Goal: Task Accomplishment & Management: Manage account settings

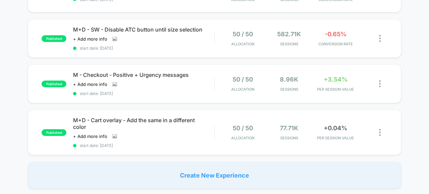
scroll to position [448, 0]
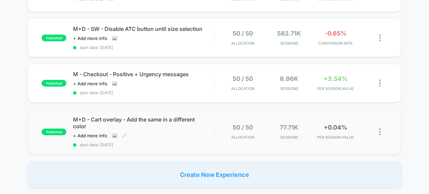
click at [210, 137] on div "M+D - Cart overlay - Add the same in a different color Click to view images Cli…" at bounding box center [143, 131] width 141 height 31
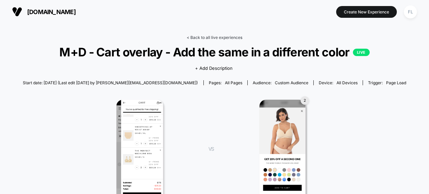
click at [193, 38] on link "< Back to all live experiences" at bounding box center [215, 37] width 56 height 5
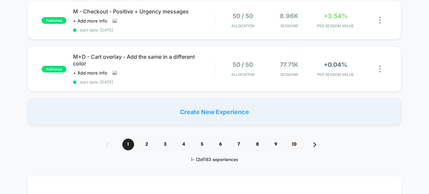
scroll to position [501, 0]
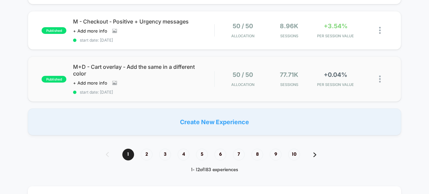
click at [380, 76] on img at bounding box center [380, 78] width 2 height 7
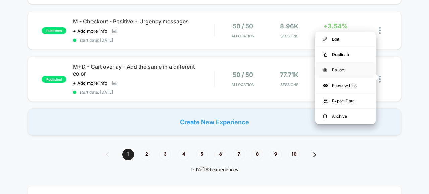
drag, startPoint x: 336, startPoint y: 71, endPoint x: 336, endPoint y: 75, distance: 3.7
click at [336, 75] on div "Pause" at bounding box center [345, 69] width 60 height 15
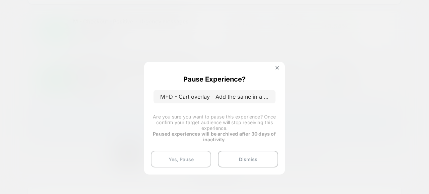
click at [190, 160] on button "Yes, Pause" at bounding box center [181, 158] width 60 height 17
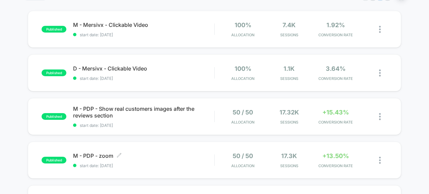
scroll to position [54, 0]
